Goal: Share content: Share content

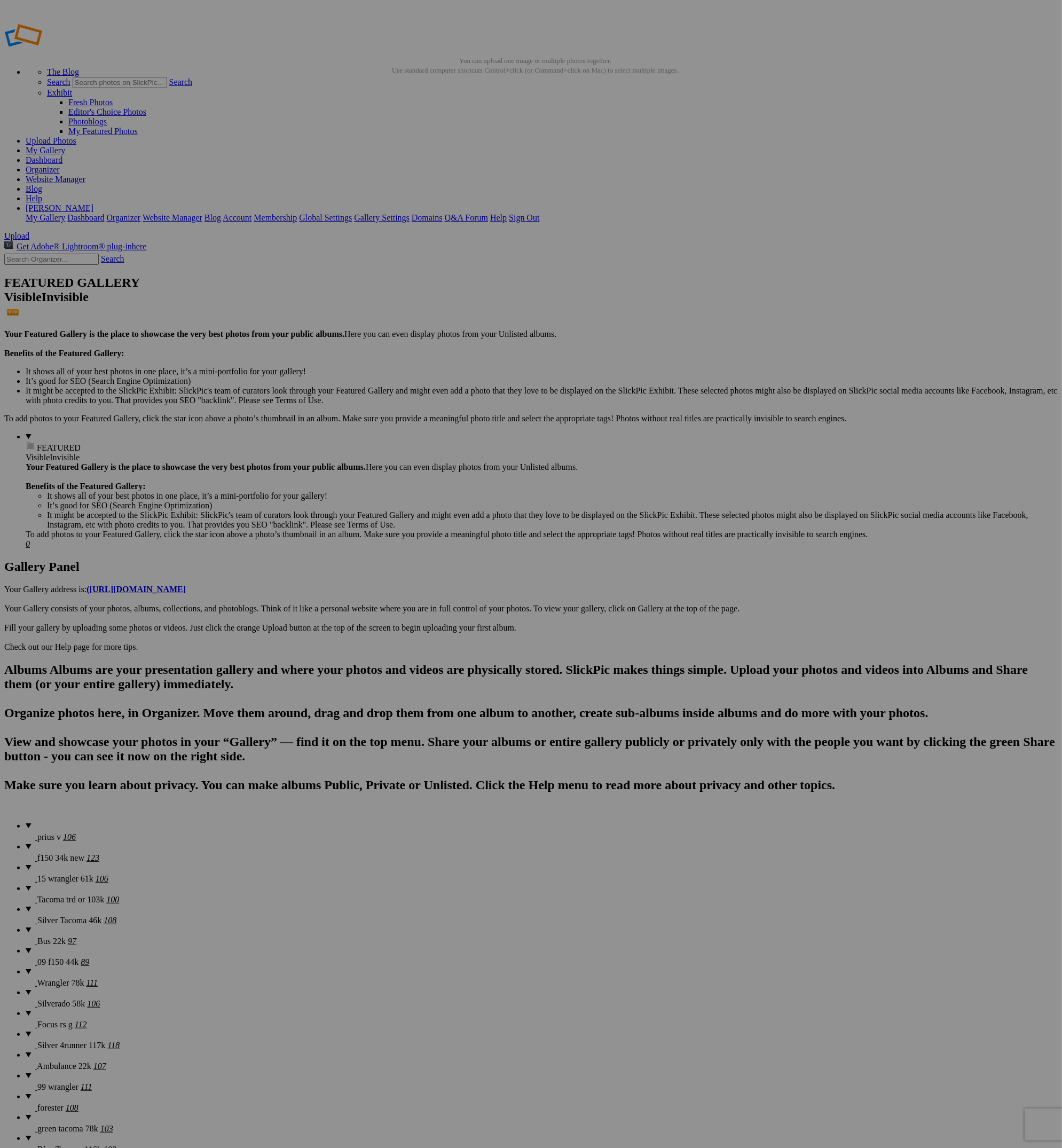
click at [29, 231] on span "Upload" at bounding box center [16, 235] width 25 height 9
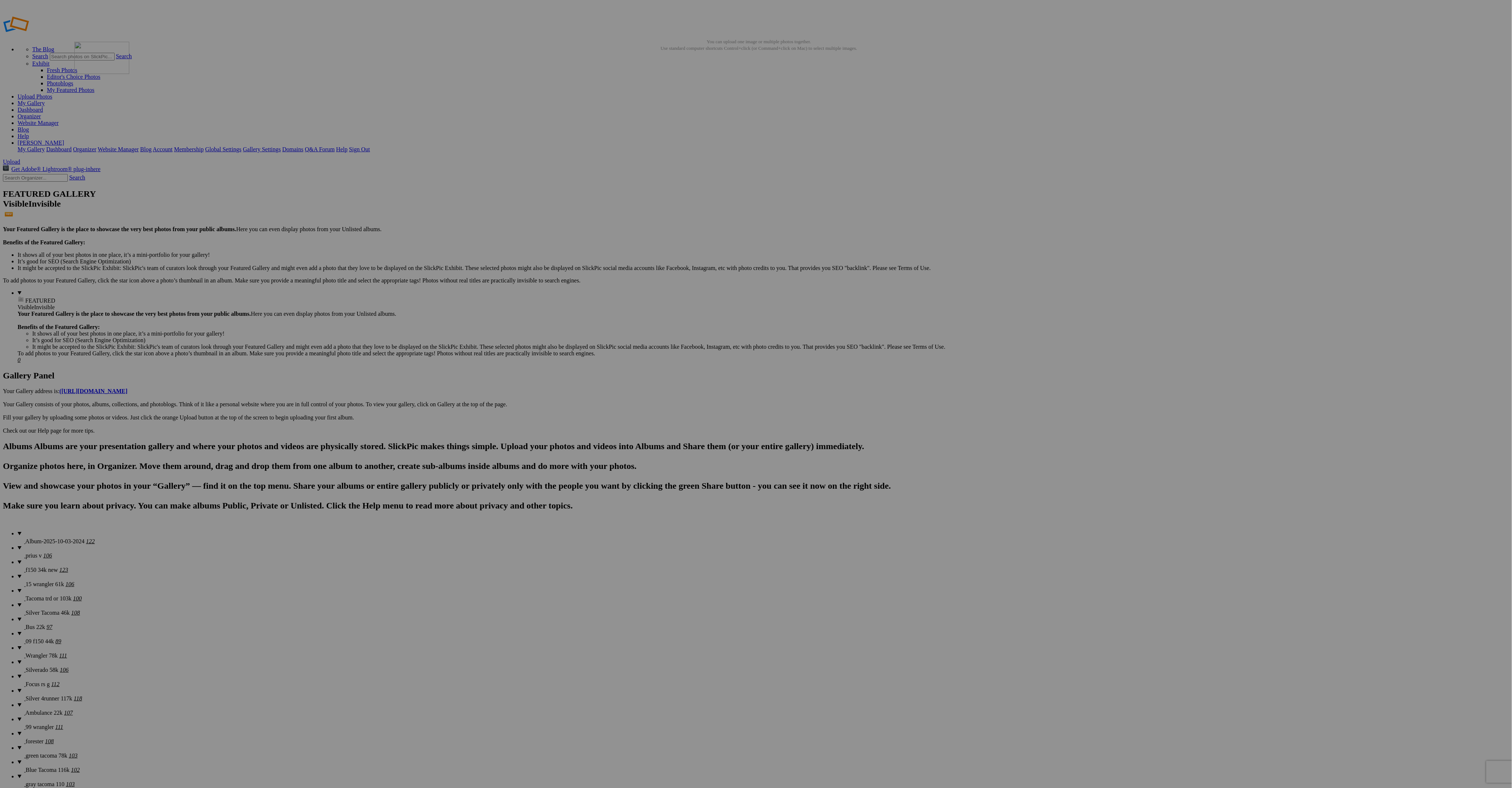
drag, startPoint x: 397, startPoint y: 112, endPoint x: 178, endPoint y: 93, distance: 219.8
drag, startPoint x: 1372, startPoint y: 109, endPoint x: 1349, endPoint y: 97, distance: 25.9
drag, startPoint x: 1235, startPoint y: 123, endPoint x: 261, endPoint y: 89, distance: 974.6
drag, startPoint x: 913, startPoint y: 113, endPoint x: 255, endPoint y: 95, distance: 658.2
drag, startPoint x: 1175, startPoint y: 109, endPoint x: 381, endPoint y: 94, distance: 794.1
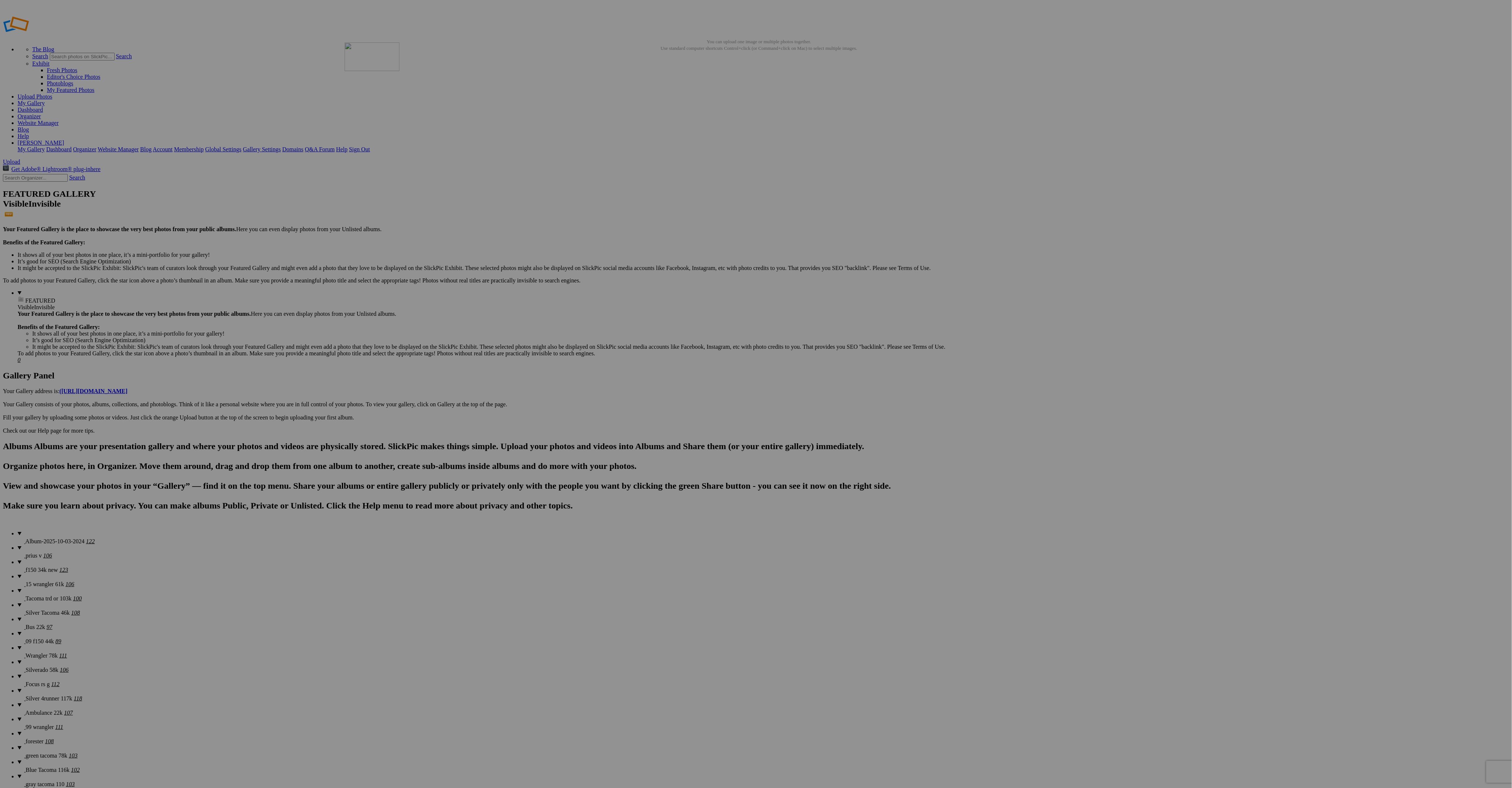
drag, startPoint x: 466, startPoint y: 203, endPoint x: 450, endPoint y: 95, distance: 109.2
drag, startPoint x: 330, startPoint y: 299, endPoint x: 516, endPoint y: 92, distance: 278.3
drag, startPoint x: 1128, startPoint y: 298, endPoint x: 572, endPoint y: 82, distance: 596.5
drag, startPoint x: 203, startPoint y: 380, endPoint x: 645, endPoint y: 95, distance: 525.9
drag, startPoint x: 1179, startPoint y: 105, endPoint x: 120, endPoint y: 188, distance: 1062.2
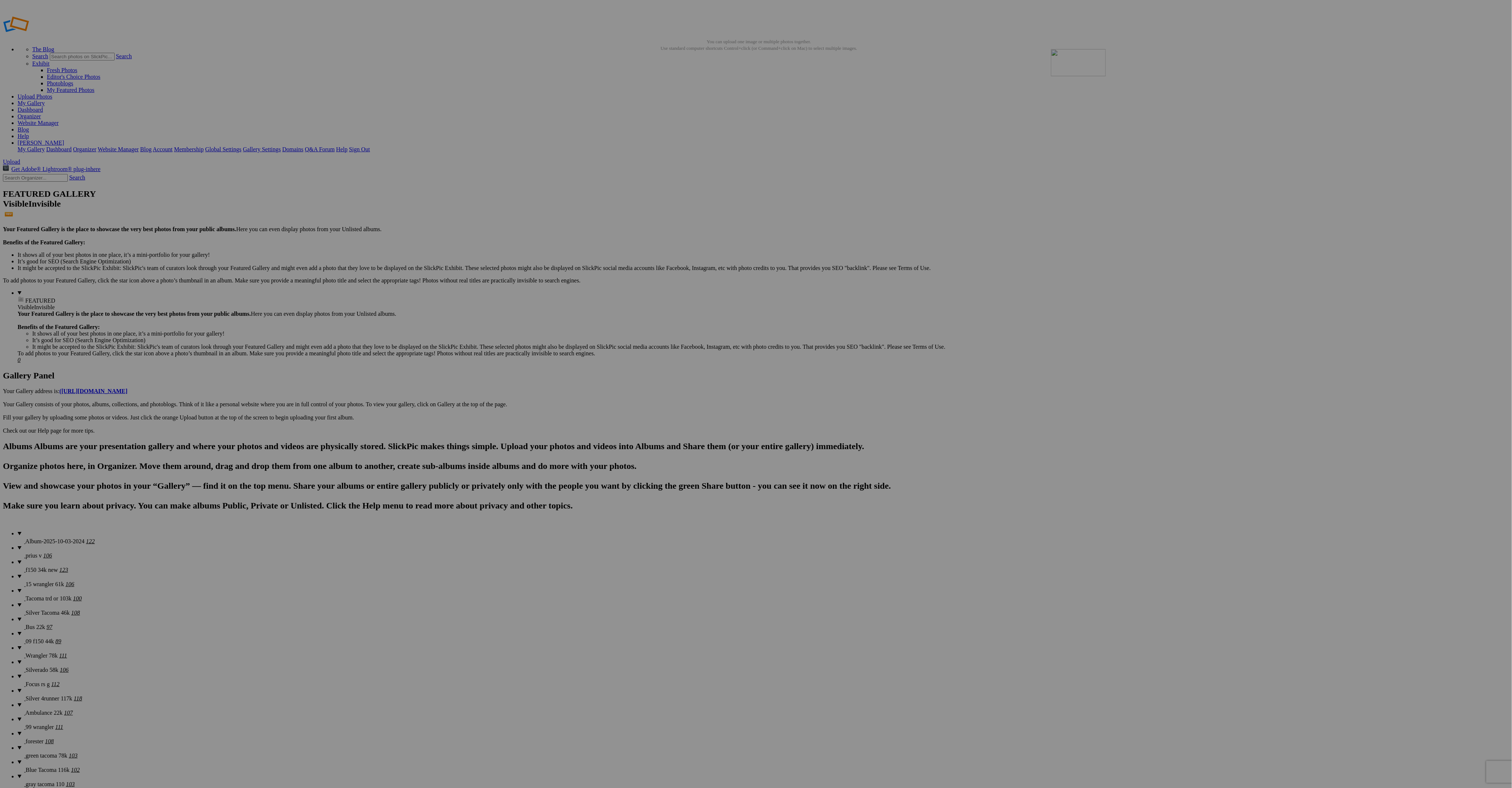
drag, startPoint x: 1420, startPoint y: 110, endPoint x: 1156, endPoint y: 102, distance: 264.1
drag, startPoint x: 1247, startPoint y: 106, endPoint x: 119, endPoint y: 184, distance: 1130.7
drag, startPoint x: 588, startPoint y: 201, endPoint x: 116, endPoint y: 183, distance: 472.3
drag, startPoint x: 657, startPoint y: 201, endPoint x: 254, endPoint y: 188, distance: 403.2
drag, startPoint x: 1239, startPoint y: 198, endPoint x: 1220, endPoint y: 103, distance: 96.9
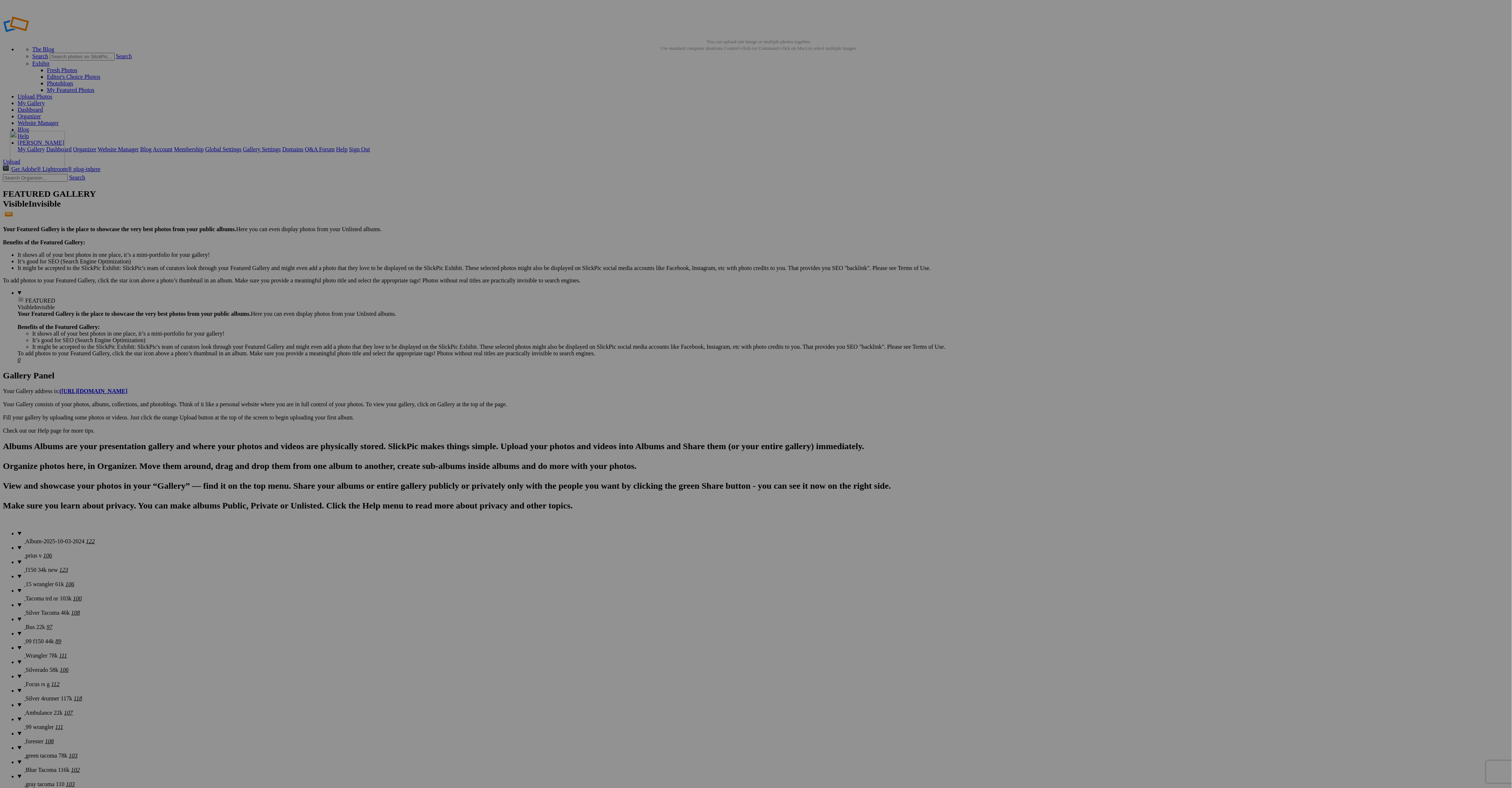
drag, startPoint x: 1244, startPoint y: 203, endPoint x: 116, endPoint y: 184, distance: 1128.2
drag, startPoint x: 1304, startPoint y: 194, endPoint x: 1297, endPoint y: 98, distance: 96.3
drag, startPoint x: 1382, startPoint y: 207, endPoint x: 1358, endPoint y: 95, distance: 114.5
drag, startPoint x: 1426, startPoint y: 193, endPoint x: 1418, endPoint y: 88, distance: 105.3
drag, startPoint x: 129, startPoint y: 298, endPoint x: 117, endPoint y: 185, distance: 113.6
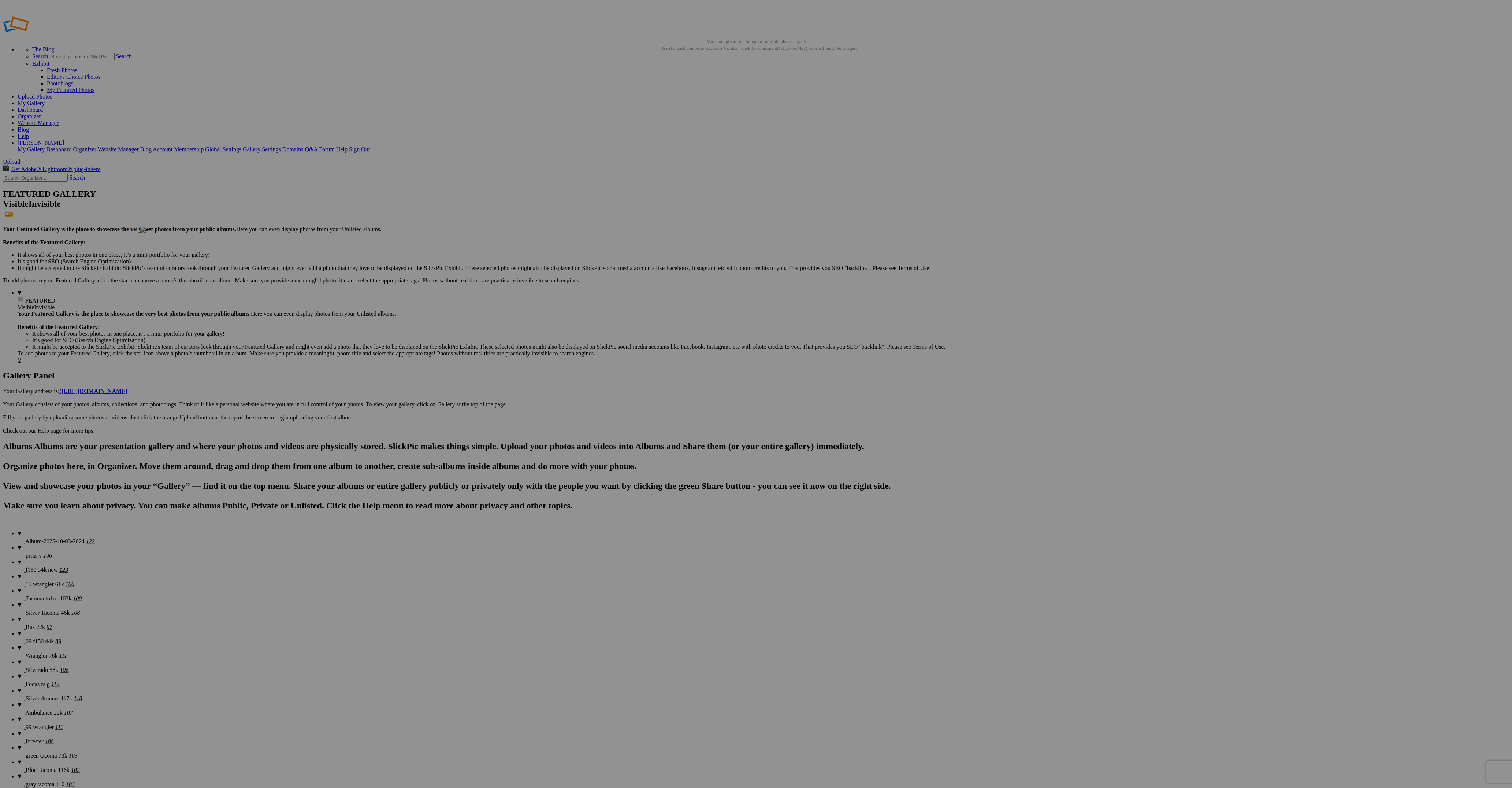
drag, startPoint x: 1179, startPoint y: 199, endPoint x: 256, endPoint y: 281, distance: 926.6
drag, startPoint x: 139, startPoint y: 291, endPoint x: 588, endPoint y: 370, distance: 455.9
drag, startPoint x: 143, startPoint y: 294, endPoint x: 515, endPoint y: 370, distance: 379.7
drag, startPoint x: 657, startPoint y: 284, endPoint x: 1247, endPoint y: 282, distance: 590.0
drag, startPoint x: 650, startPoint y: 289, endPoint x: 1236, endPoint y: 279, distance: 586.1
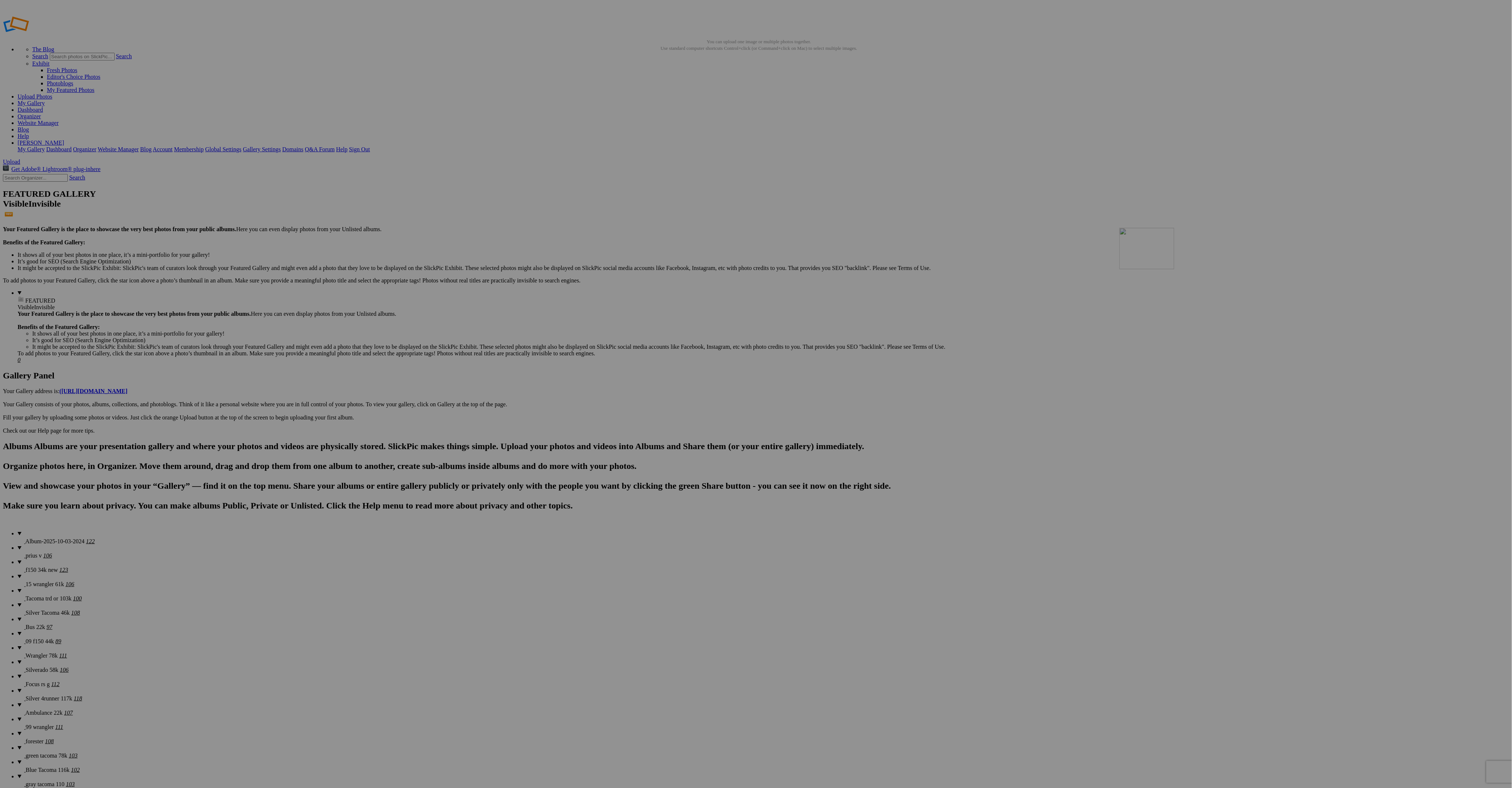
drag, startPoint x: 406, startPoint y: 380, endPoint x: 1225, endPoint y: 281, distance: 825.0
drag, startPoint x: 462, startPoint y: 390, endPoint x: 1371, endPoint y: 285, distance: 915.0
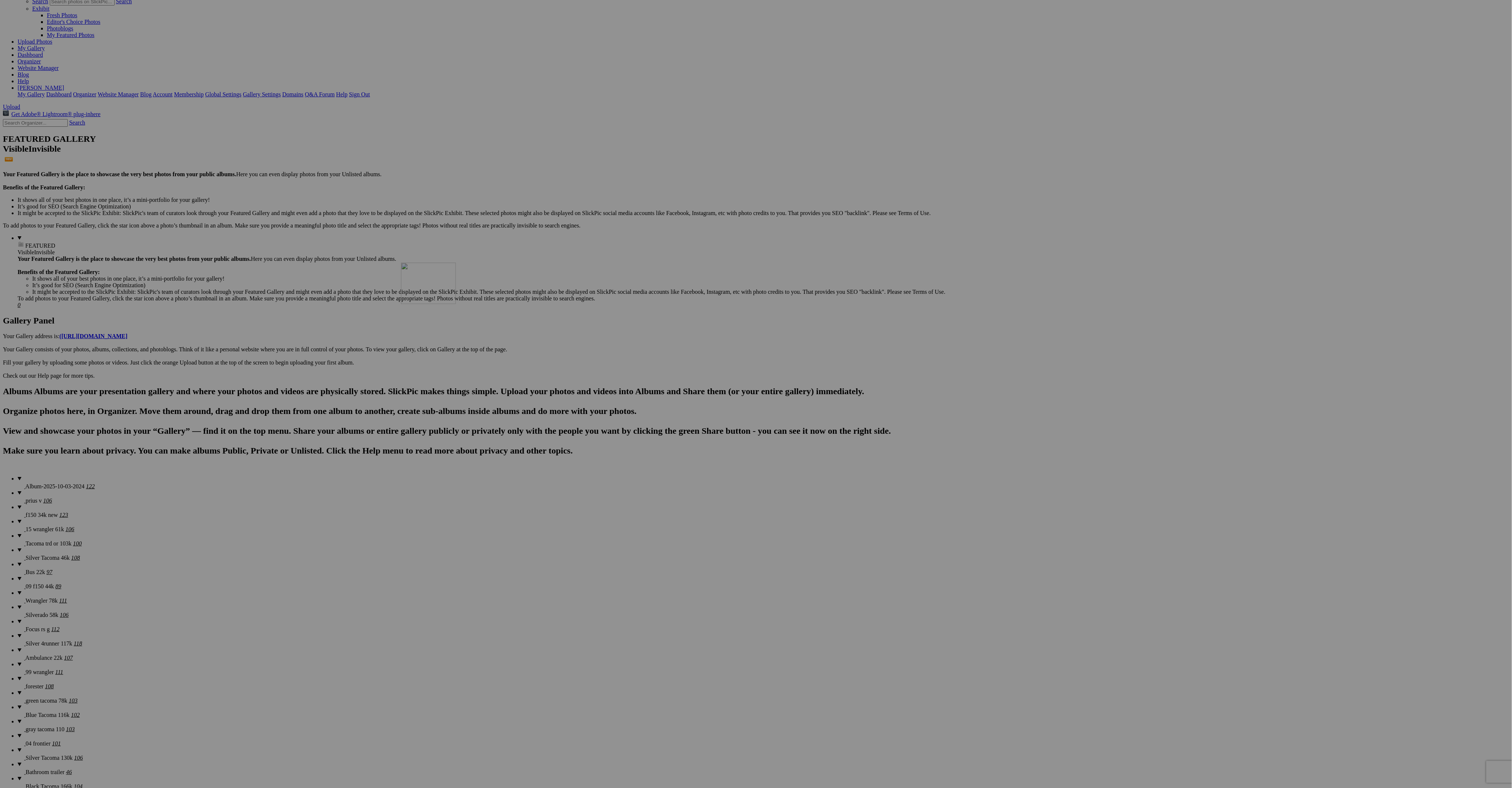
drag, startPoint x: 657, startPoint y: 336, endPoint x: 507, endPoint y: 326, distance: 150.3
drag, startPoint x: 713, startPoint y: 338, endPoint x: 589, endPoint y: 325, distance: 124.7
drag, startPoint x: 732, startPoint y: 336, endPoint x: 673, endPoint y: 326, distance: 59.8
drag, startPoint x: 840, startPoint y: 335, endPoint x: 711, endPoint y: 325, distance: 129.4
drag, startPoint x: 1424, startPoint y: 431, endPoint x: 913, endPoint y: 330, distance: 520.9
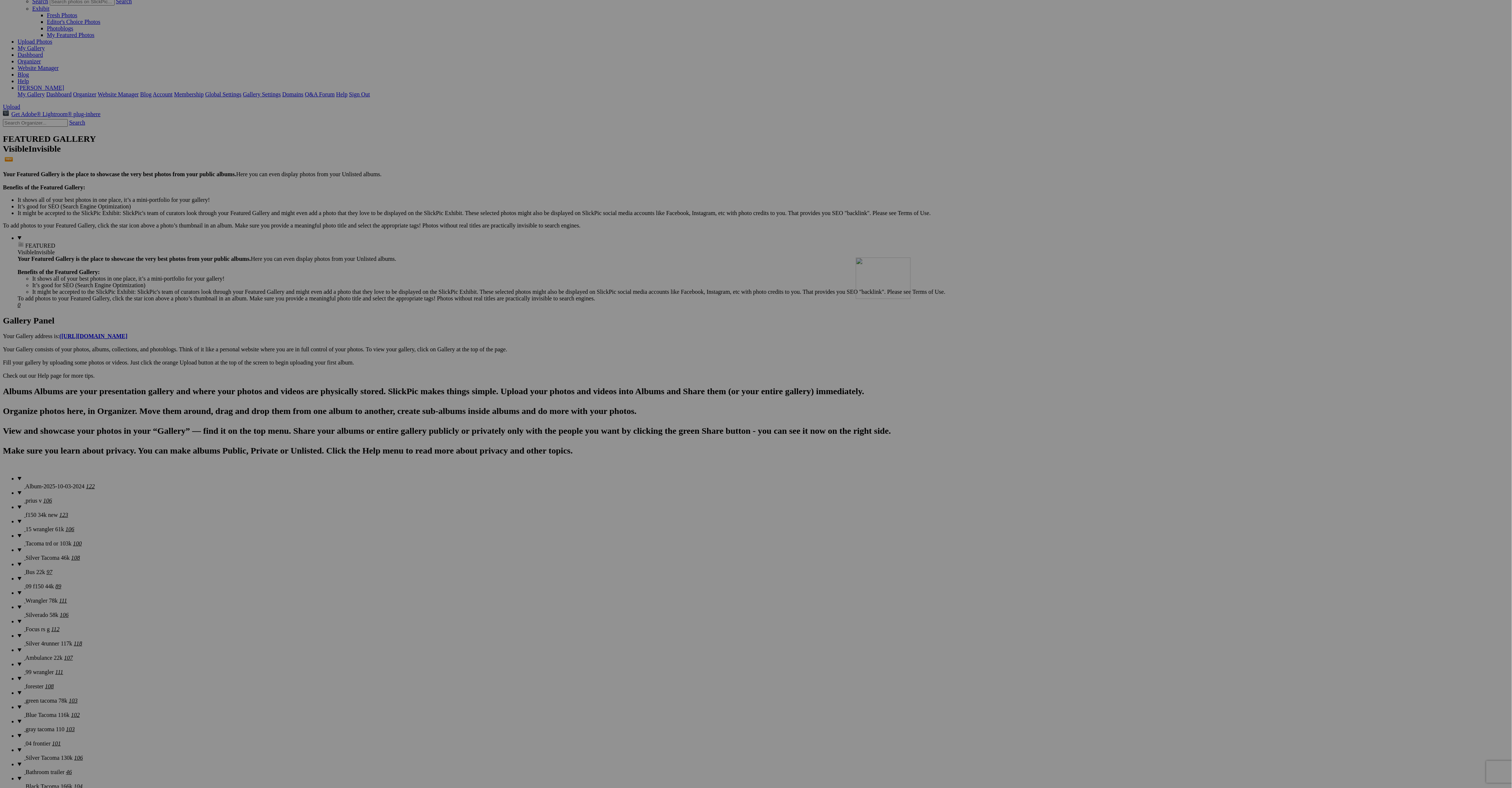
drag, startPoint x: 1175, startPoint y: 346, endPoint x: 963, endPoint y: 321, distance: 213.5
drag, startPoint x: 1106, startPoint y: 420, endPoint x: 1028, endPoint y: 332, distance: 117.6
drag, startPoint x: 261, startPoint y: 529, endPoint x: 1096, endPoint y: 322, distance: 860.3
drag, startPoint x: 336, startPoint y: 436, endPoint x: 1105, endPoint y: 328, distance: 776.5
drag, startPoint x: 335, startPoint y: 525, endPoint x: 1356, endPoint y: 335, distance: 1038.5
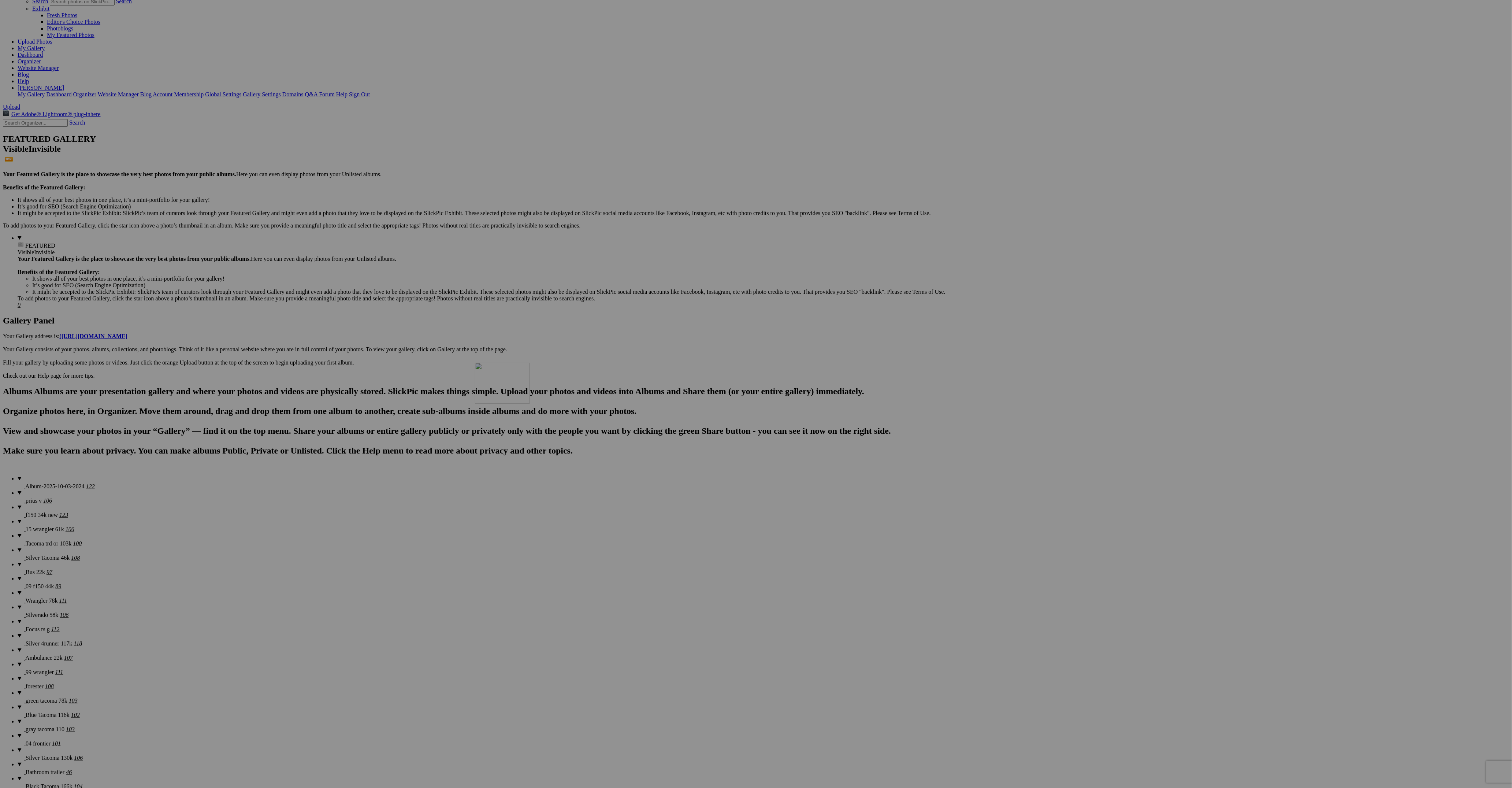
drag, startPoint x: 264, startPoint y: 528, endPoint x: 595, endPoint y: 422, distance: 347.6
drag, startPoint x: 1183, startPoint y: 430, endPoint x: 858, endPoint y: 423, distance: 325.1
drag, startPoint x: 1046, startPoint y: 447, endPoint x: 843, endPoint y: 416, distance: 205.4
drag, startPoint x: 575, startPoint y: 526, endPoint x: 1106, endPoint y: 422, distance: 541.1
drag, startPoint x: 397, startPoint y: 534, endPoint x: 1306, endPoint y: 419, distance: 916.2
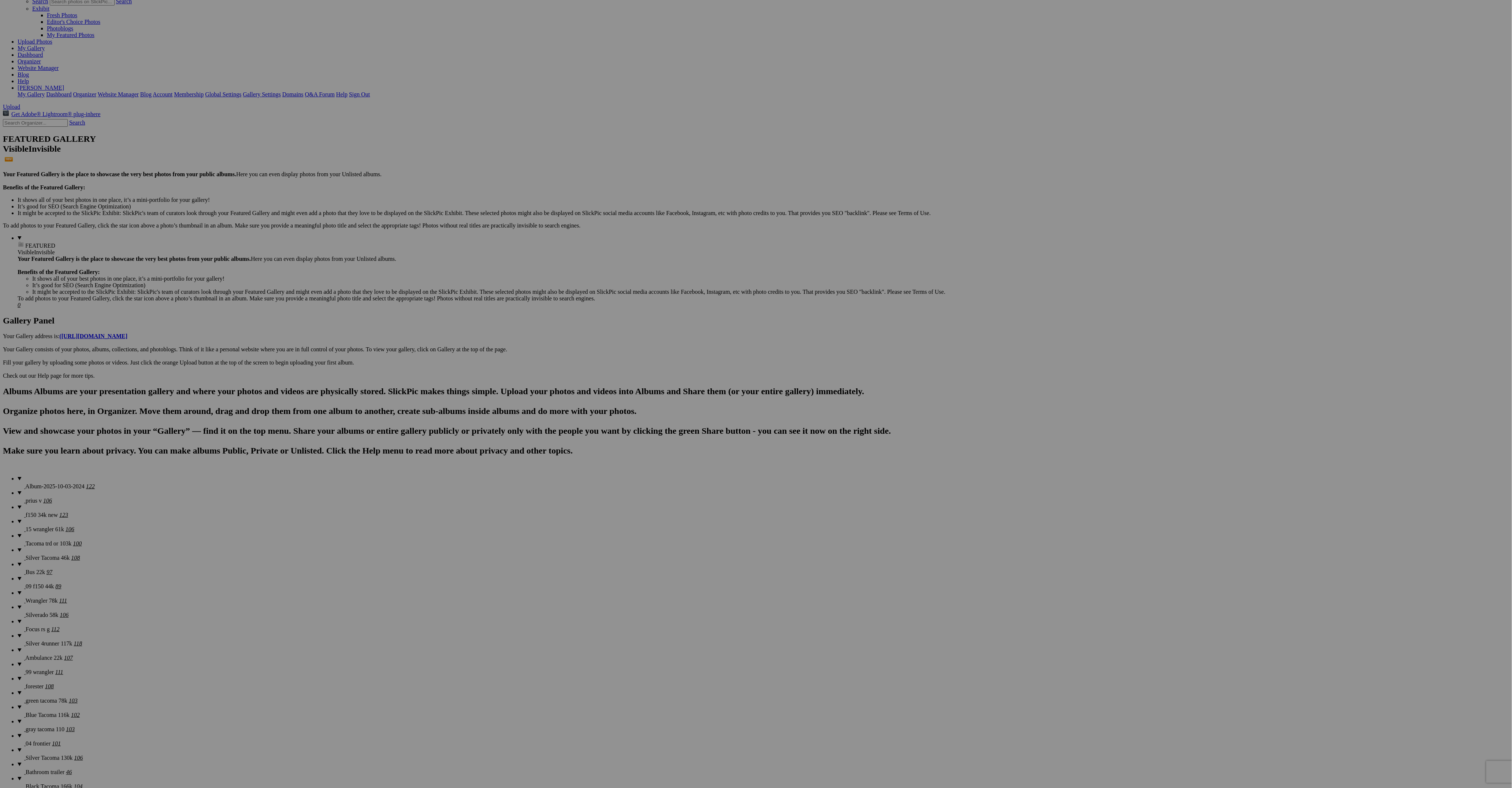
scroll to position [0, 0]
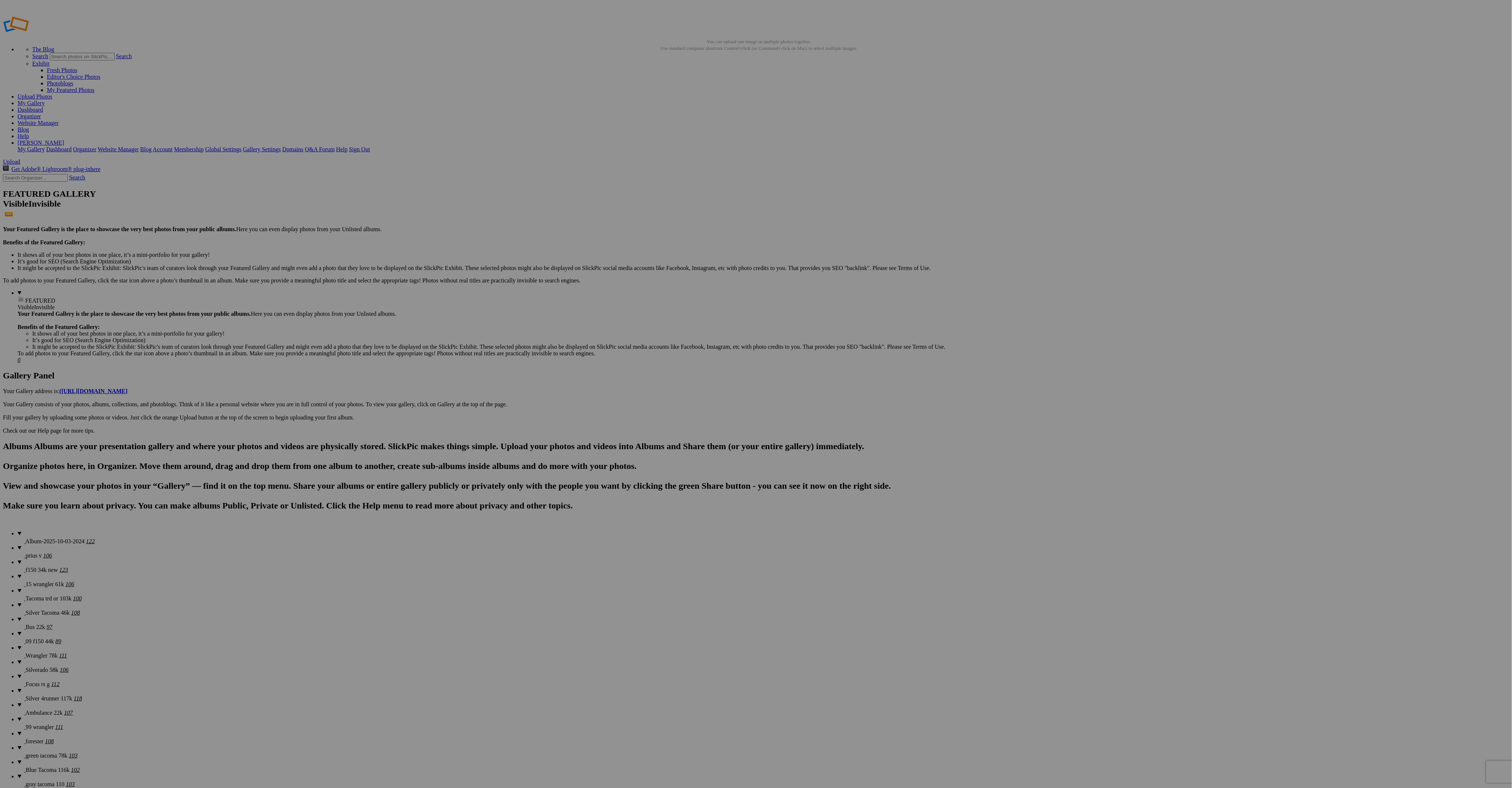
click at [28, 545] on details "prius v 106" at bounding box center [763, 552] width 1491 height 14
drag, startPoint x: 397, startPoint y: 115, endPoint x: 191, endPoint y: 102, distance: 206.4
drag, startPoint x: 1114, startPoint y: 113, endPoint x: 272, endPoint y: 100, distance: 842.1
drag, startPoint x: 211, startPoint y: 197, endPoint x: 248, endPoint y: 85, distance: 118.0
drag, startPoint x: 922, startPoint y: 115, endPoint x: 377, endPoint y: 103, distance: 545.1
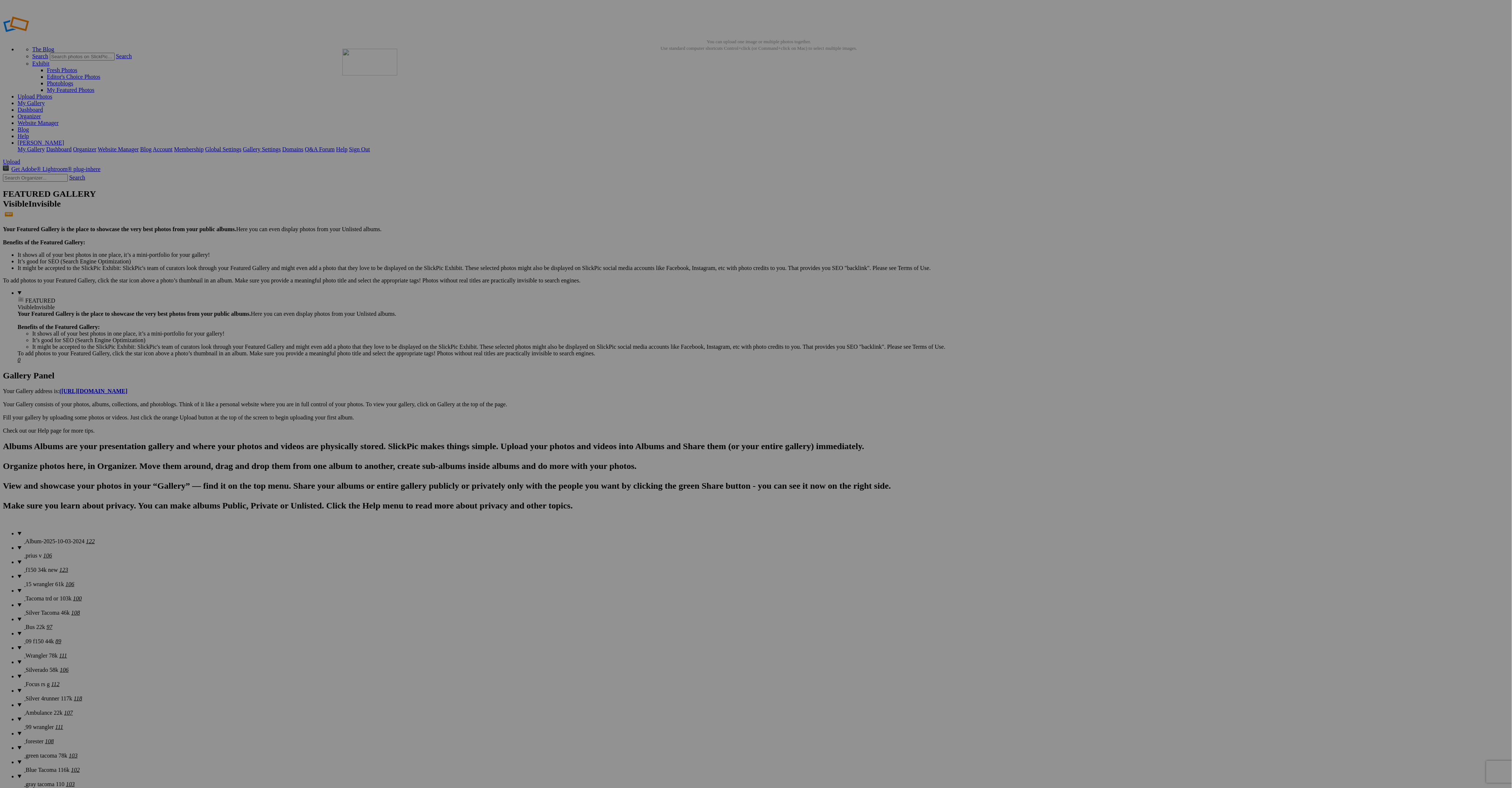
drag, startPoint x: 471, startPoint y: 208, endPoint x: 447, endPoint y: 100, distance: 110.6
drag, startPoint x: 789, startPoint y: 210, endPoint x: 515, endPoint y: 90, distance: 299.1
drag, startPoint x: 327, startPoint y: 294, endPoint x: 575, endPoint y: 107, distance: 310.6
drag, startPoint x: 1308, startPoint y: 202, endPoint x: 582, endPoint y: 96, distance: 733.7
drag, startPoint x: 1180, startPoint y: 109, endPoint x: 1165, endPoint y: 90, distance: 24.2
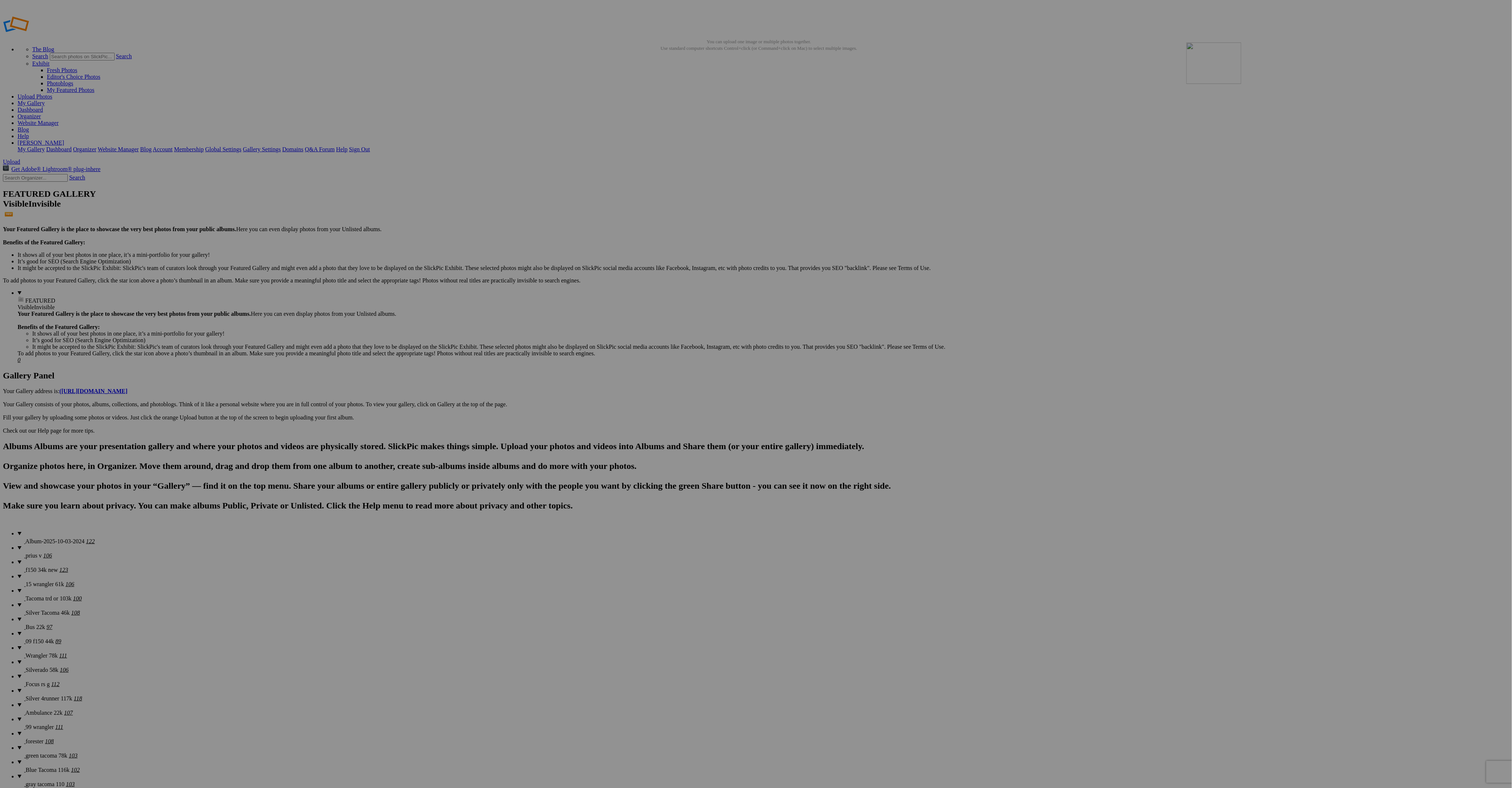
drag, startPoint x: 532, startPoint y: 197, endPoint x: 1296, endPoint y: 85, distance: 772.2
drag, startPoint x: 605, startPoint y: 197, endPoint x: 1365, endPoint y: 92, distance: 767.2
drag, startPoint x: 656, startPoint y: 205, endPoint x: 1417, endPoint y: 87, distance: 770.1
drag, startPoint x: 1177, startPoint y: 105, endPoint x: 1420, endPoint y: 93, distance: 243.3
drag, startPoint x: 598, startPoint y: 193, endPoint x: 1416, endPoint y: 83, distance: 825.4
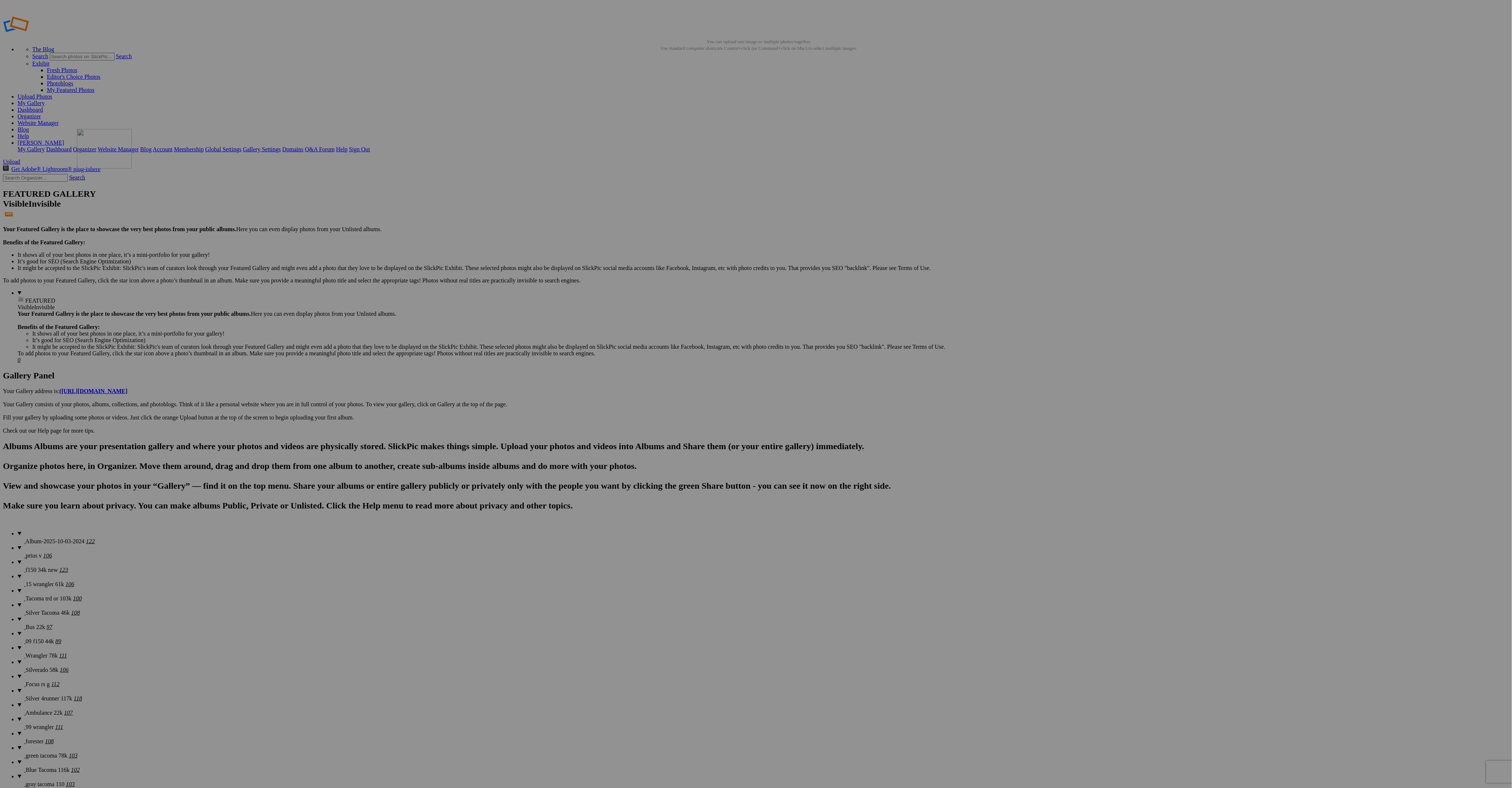
drag, startPoint x: 666, startPoint y: 198, endPoint x: 184, endPoint y: 181, distance: 482.3
drag, startPoint x: 1244, startPoint y: 199, endPoint x: 123, endPoint y: 277, distance: 1123.7
drag, startPoint x: 1243, startPoint y: 200, endPoint x: 125, endPoint y: 279, distance: 1120.8
drag, startPoint x: 659, startPoint y: 304, endPoint x: 138, endPoint y: 279, distance: 521.6
drag, startPoint x: 726, startPoint y: 280, endPoint x: 196, endPoint y: 552, distance: 595.7
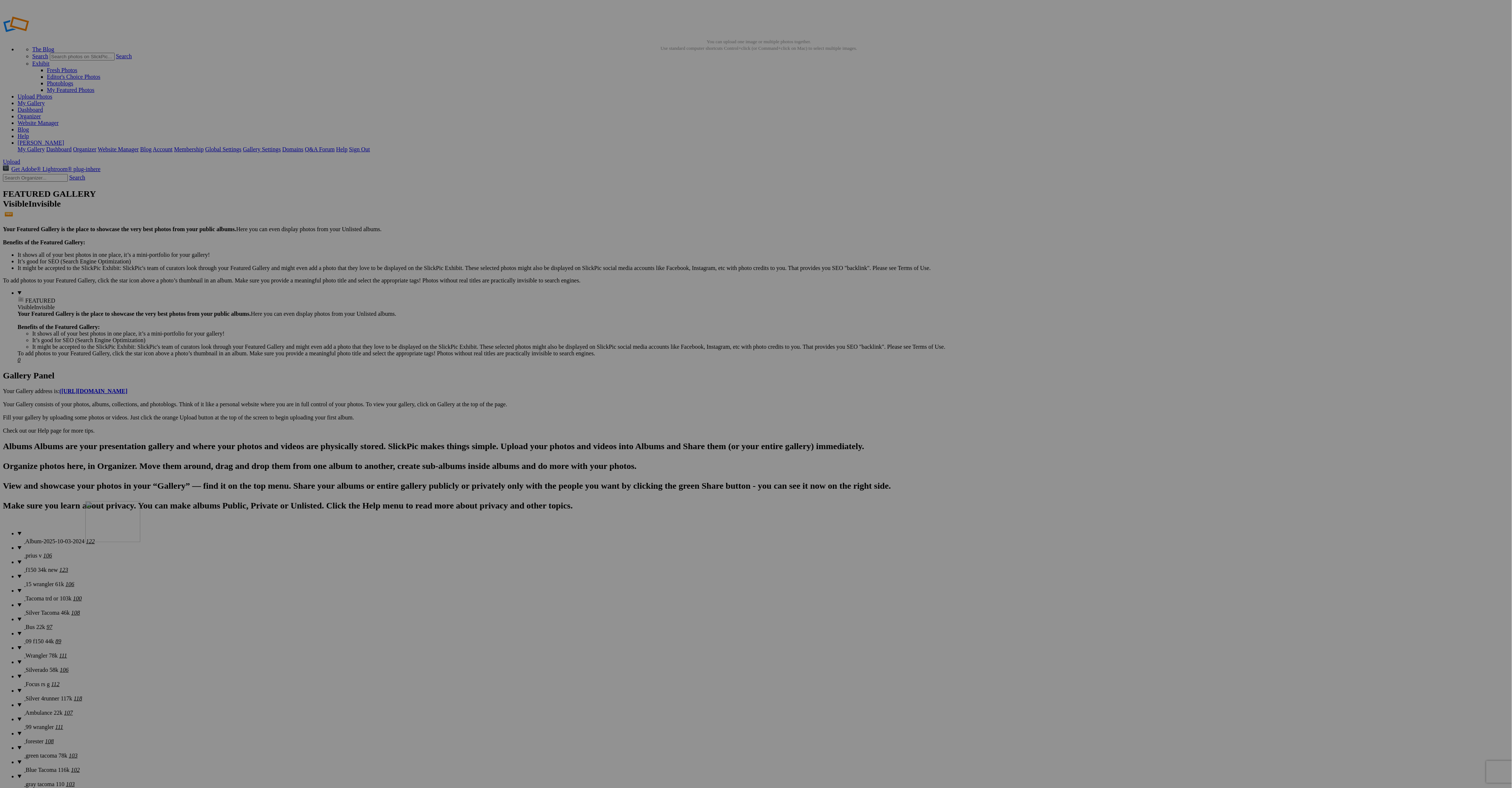
drag, startPoint x: 714, startPoint y: 295, endPoint x: 191, endPoint y: 554, distance: 583.6
drag, startPoint x: 134, startPoint y: 564, endPoint x: 1096, endPoint y: 463, distance: 967.3
drag, startPoint x: 215, startPoint y: 570, endPoint x: 1173, endPoint y: 460, distance: 964.3
drag, startPoint x: 716, startPoint y: 287, endPoint x: 1169, endPoint y: 458, distance: 484.2
drag, startPoint x: 727, startPoint y: 282, endPoint x: 1160, endPoint y: 458, distance: 467.4
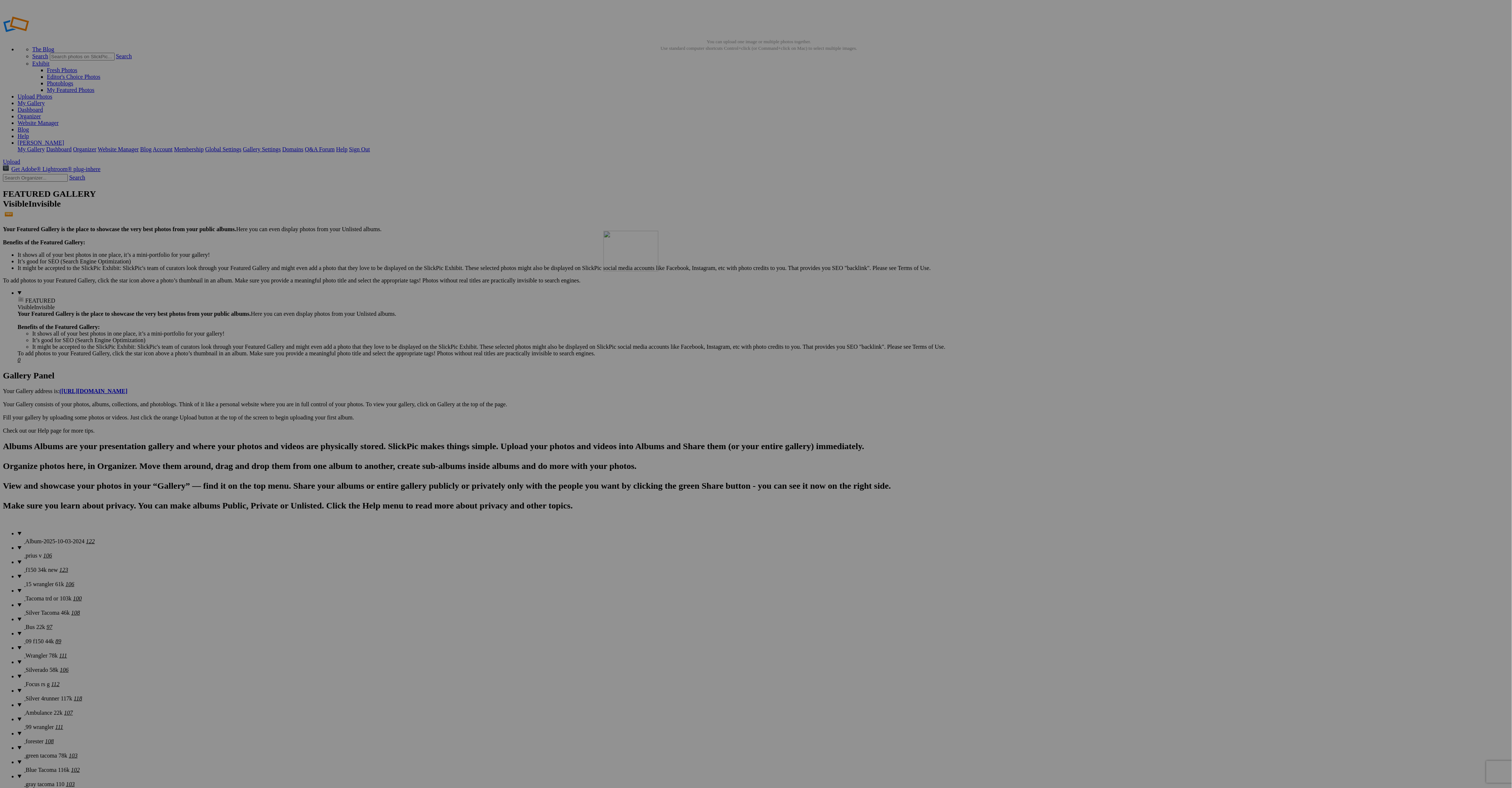
drag, startPoint x: 487, startPoint y: 472, endPoint x: 706, endPoint y: 281, distance: 290.6
drag, startPoint x: 1041, startPoint y: 295, endPoint x: 777, endPoint y: 275, distance: 264.8
drag, startPoint x: 471, startPoint y: 480, endPoint x: 829, endPoint y: 277, distance: 411.5
drag, startPoint x: 978, startPoint y: 390, endPoint x: 910, endPoint y: 277, distance: 131.9
drag, startPoint x: 654, startPoint y: 481, endPoint x: 1103, endPoint y: 277, distance: 493.2
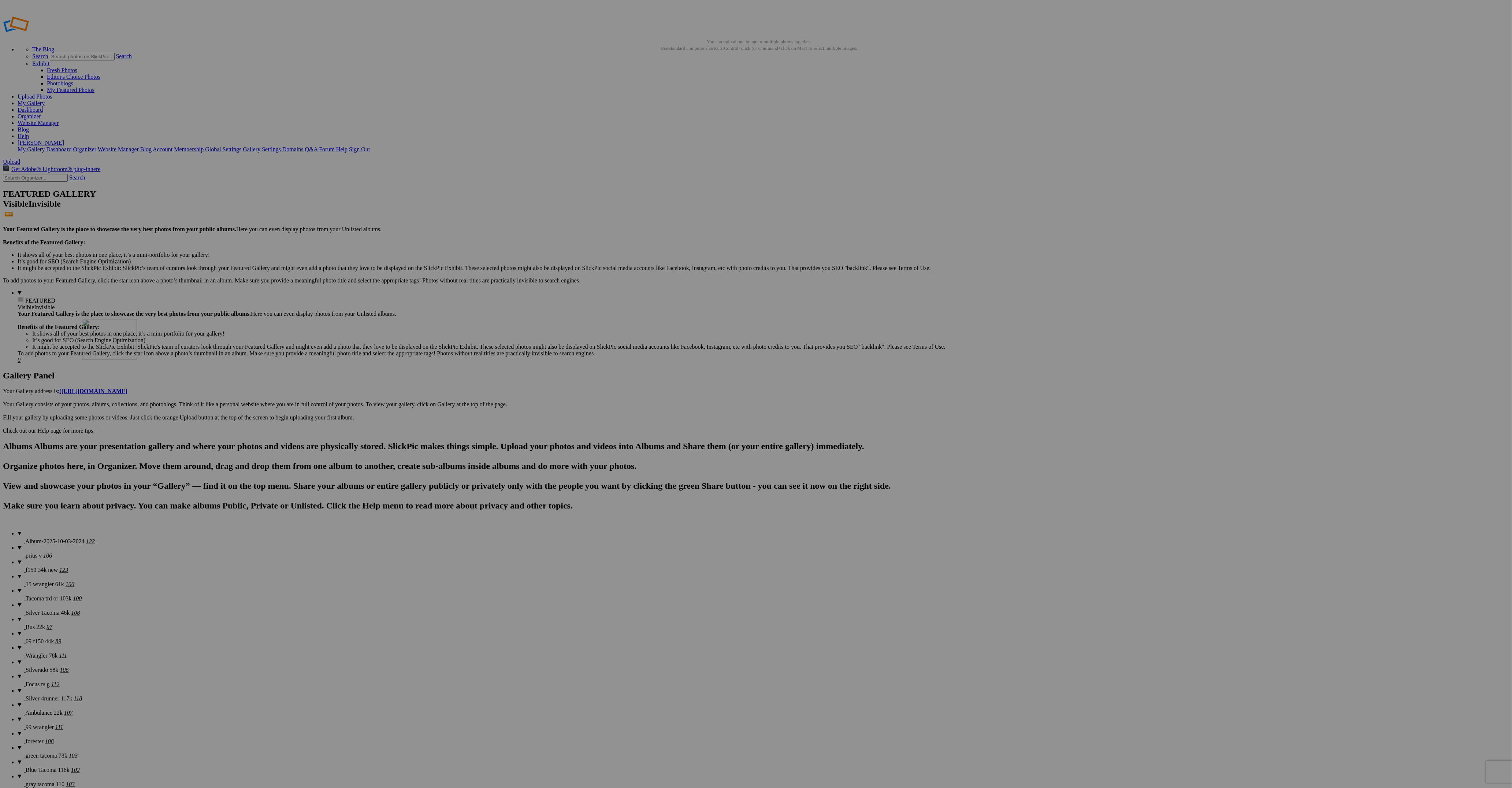
drag, startPoint x: 1047, startPoint y: 393, endPoint x: 187, endPoint y: 372, distance: 860.3
drag, startPoint x: 333, startPoint y: 398, endPoint x: 293, endPoint y: 381, distance: 43.5
drag, startPoint x: 346, startPoint y: 392, endPoint x: 322, endPoint y: 370, distance: 32.6
drag, startPoint x: 528, startPoint y: 486, endPoint x: 119, endPoint y: 372, distance: 424.6
drag, startPoint x: 657, startPoint y: 474, endPoint x: 837, endPoint y: 378, distance: 204.0
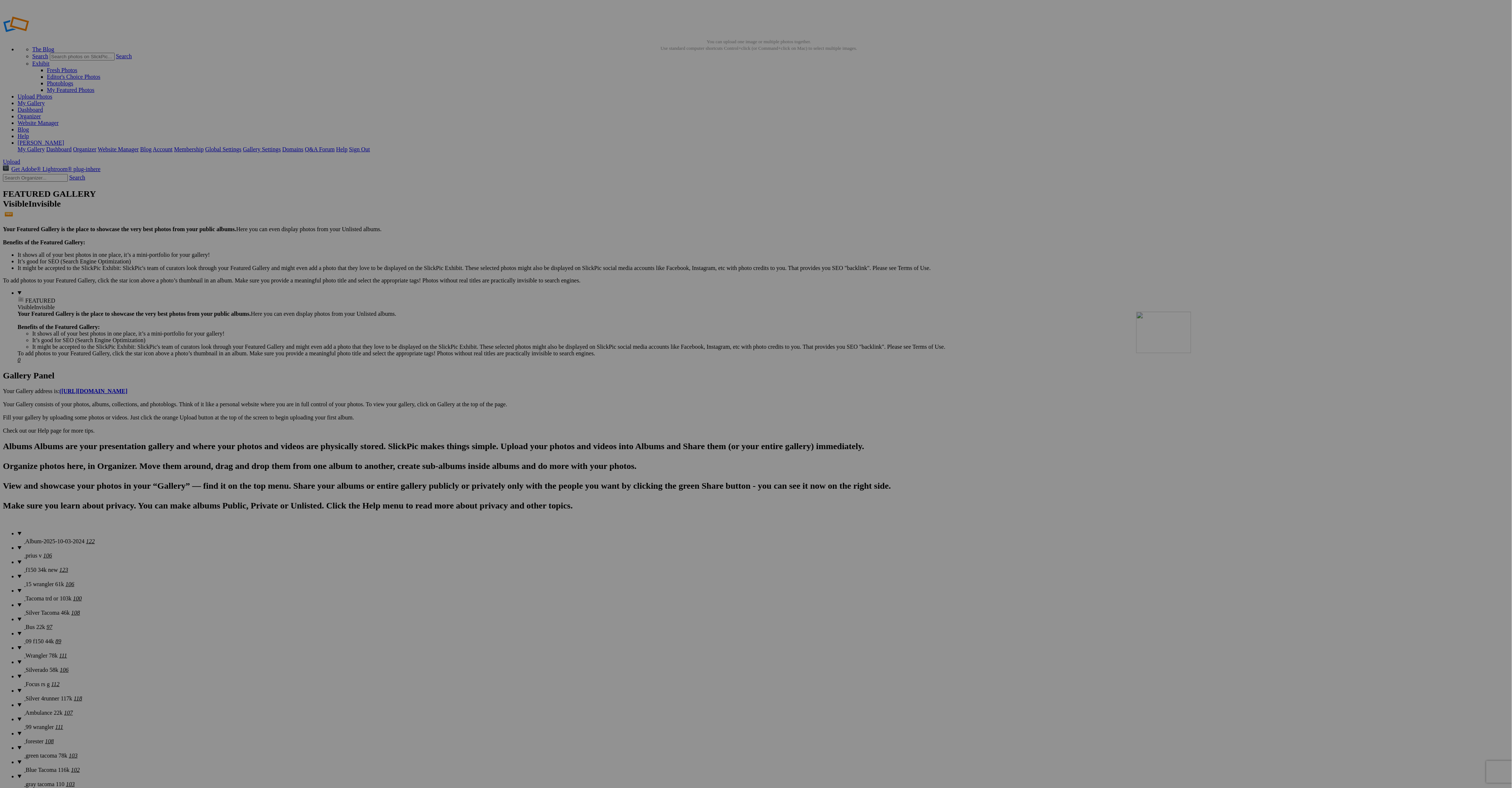
drag, startPoint x: 651, startPoint y: 477, endPoint x: 1242, endPoint y: 365, distance: 601.5
drag, startPoint x: 1302, startPoint y: 381, endPoint x: 514, endPoint y: 368, distance: 788.1
drag, startPoint x: 1368, startPoint y: 386, endPoint x: 651, endPoint y: 372, distance: 717.1
drag, startPoint x: 912, startPoint y: 477, endPoint x: 706, endPoint y: 271, distance: 291.3
click at [30, 567] on span "f150 34k new" at bounding box center [42, 570] width 32 height 6
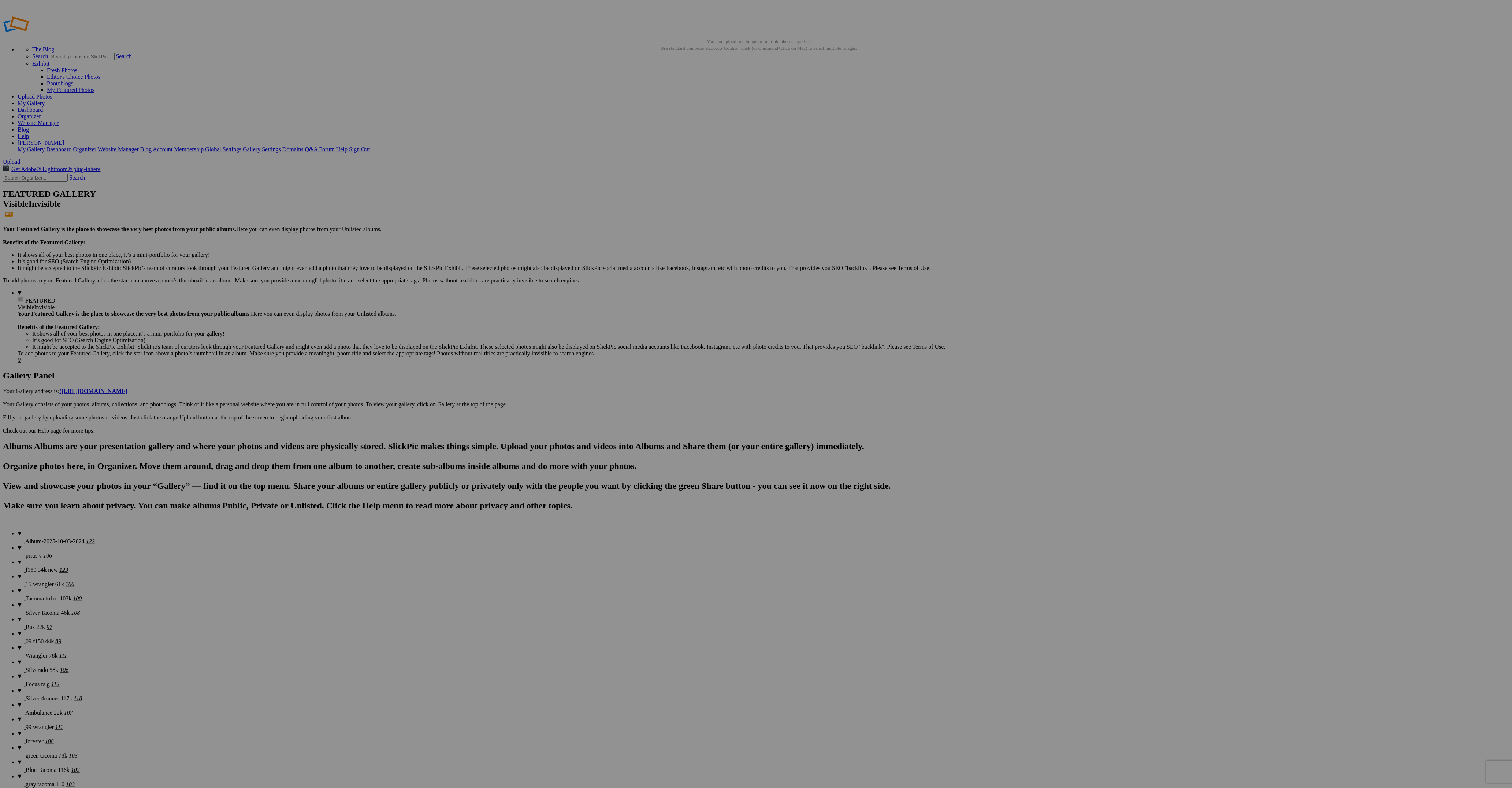
click at [41, 609] on span "Silver Tacoma 46k" at bounding box center [48, 612] width 44 height 6
drag, startPoint x: 47, startPoint y: 124, endPoint x: 70, endPoint y: 132, distance: 24.4
click at [47, 595] on span "Tacoma trd or 103k" at bounding box center [49, 598] width 46 height 6
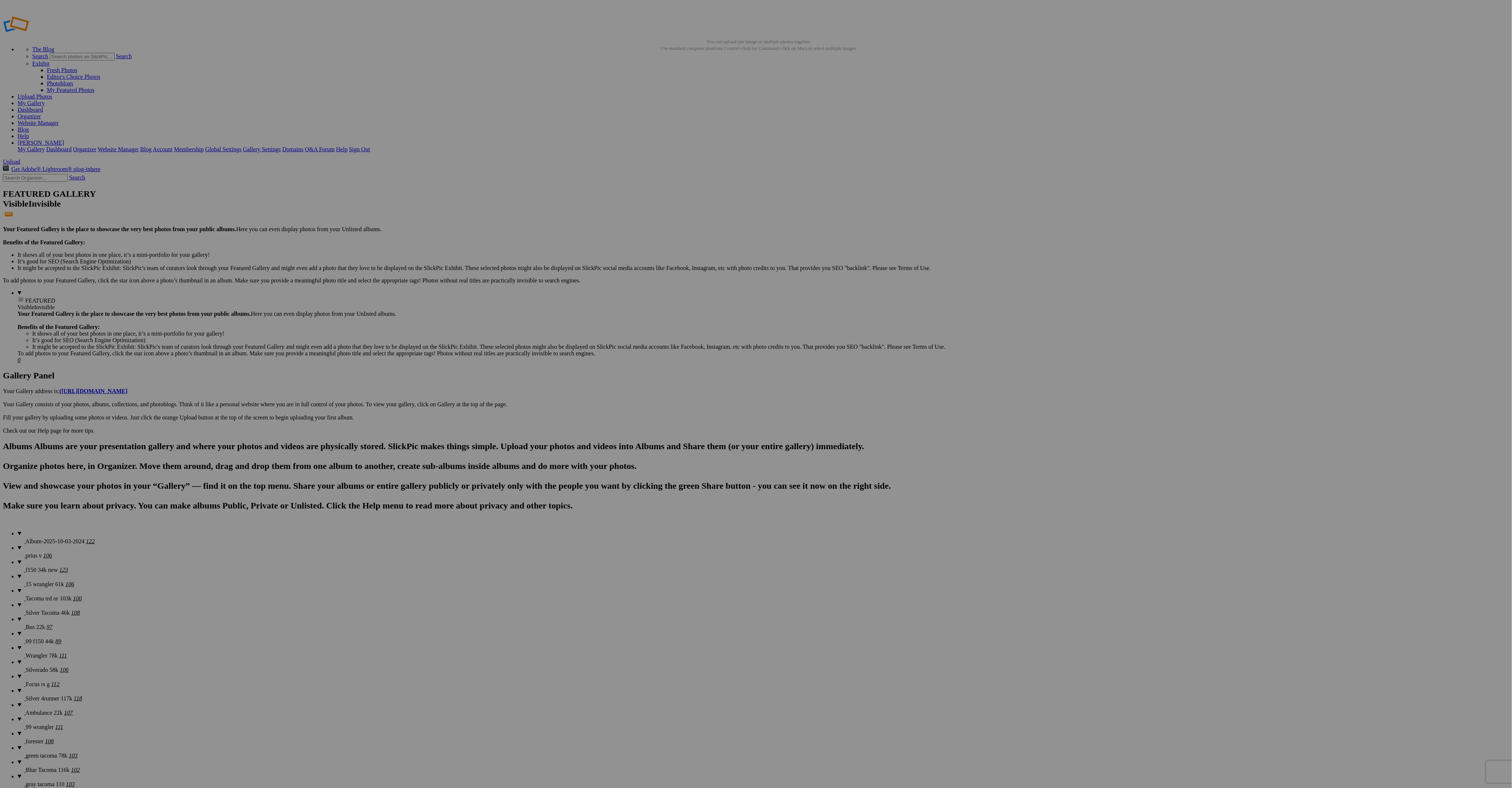
click at [39, 581] on span "15 wrangler 61k" at bounding box center [45, 584] width 39 height 6
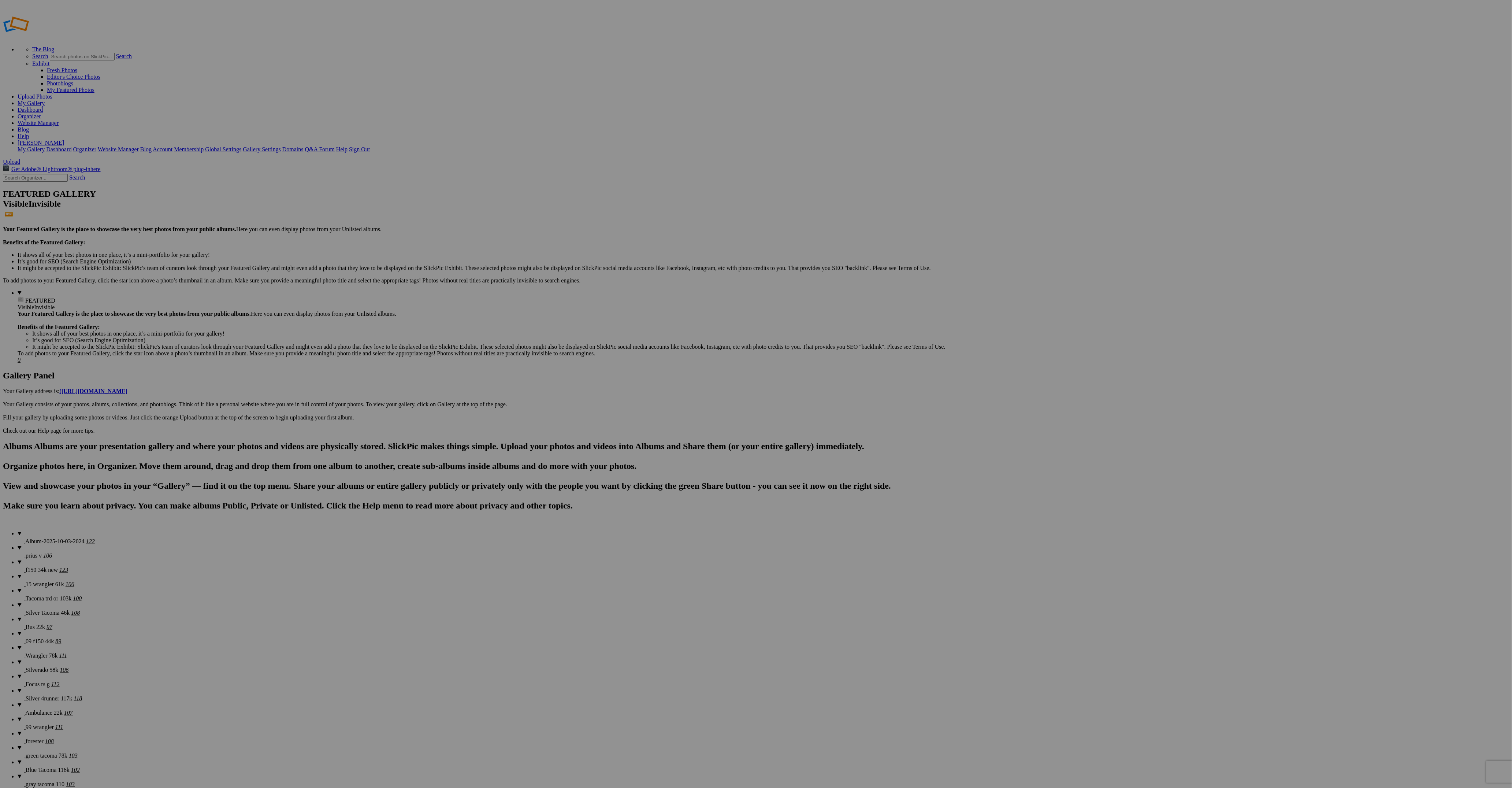
click at [26, 553] on span "prius v" at bounding box center [33, 555] width 16 height 6
click at [36, 602] on details "Silver Tacoma 46k 108" at bounding box center [763, 609] width 1491 height 14
click at [36, 616] on details "Bus 22k 97" at bounding box center [763, 623] width 1491 height 14
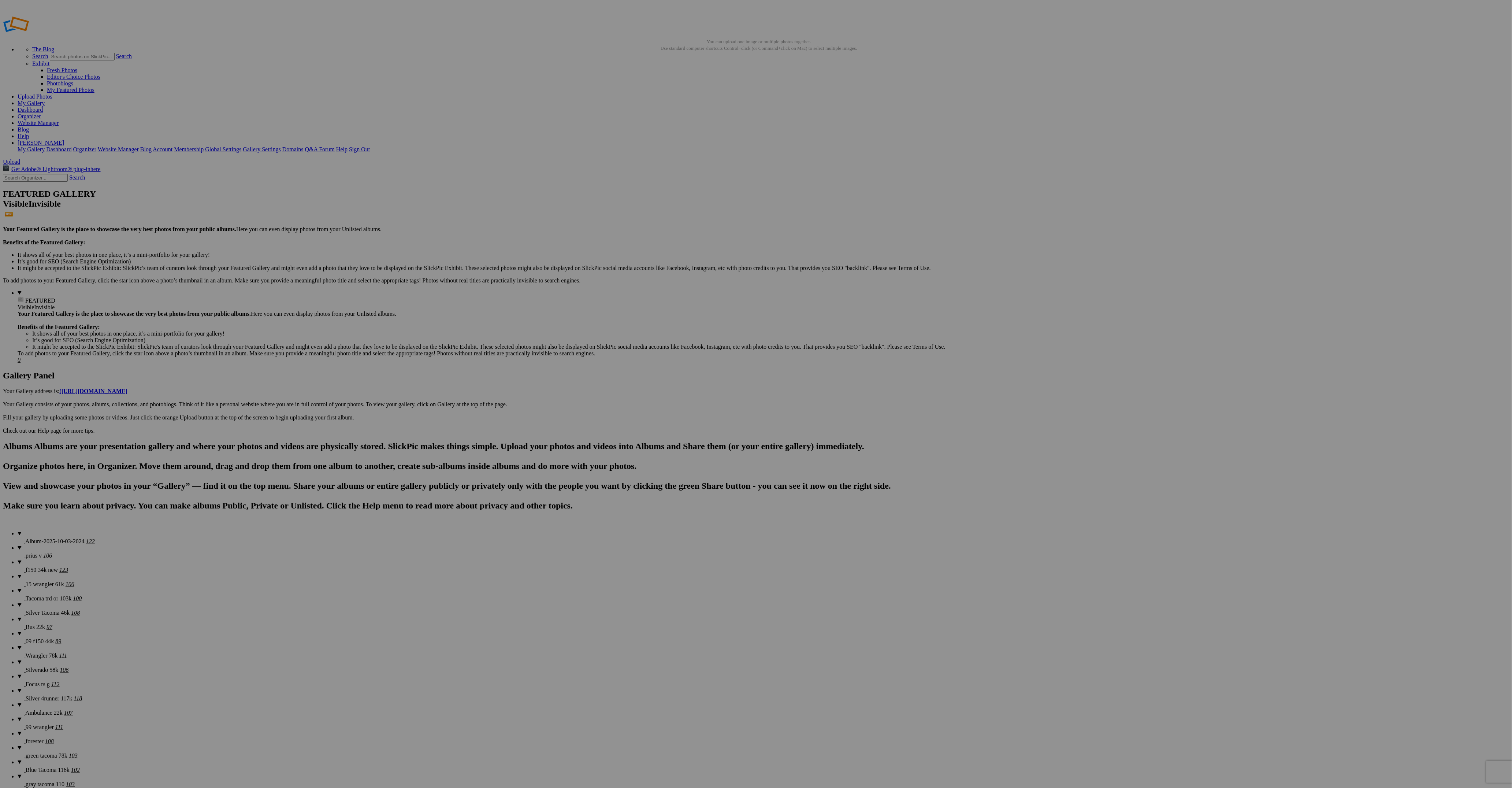
click at [26, 538] on span "Album-2025-10-03-2024" at bounding box center [55, 541] width 59 height 6
